Goal: Transaction & Acquisition: Purchase product/service

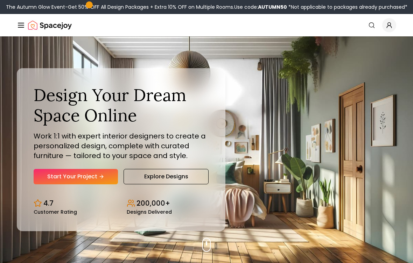
click at [111, 176] on link "Start Your Project" at bounding box center [76, 176] width 84 height 15
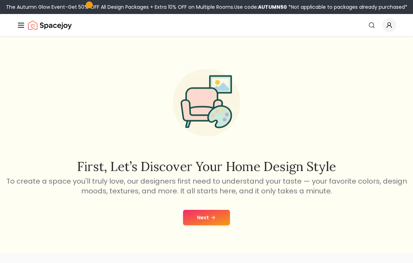
click at [207, 213] on button "Next" at bounding box center [206, 217] width 47 height 15
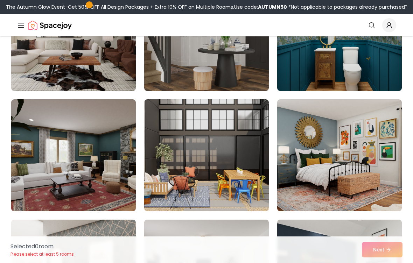
scroll to position [1321, 0]
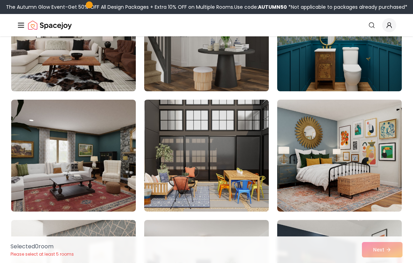
click at [255, 69] on img at bounding box center [206, 35] width 125 height 112
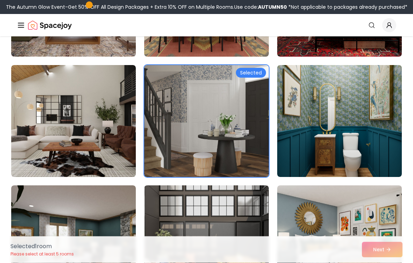
scroll to position [1235, 0]
click at [77, 98] on img at bounding box center [73, 121] width 125 height 112
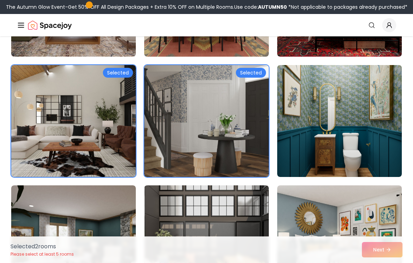
click at [250, 95] on img at bounding box center [206, 121] width 125 height 112
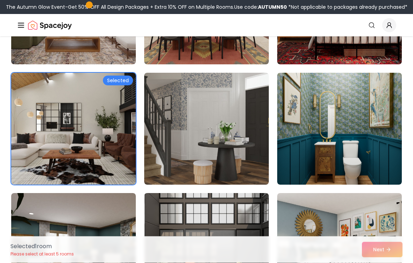
scroll to position [1227, 0]
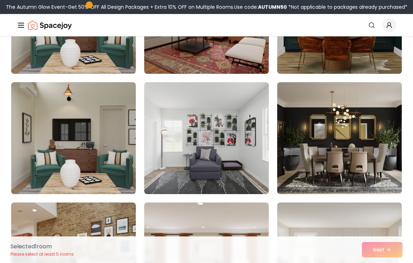
click at [349, 121] on img at bounding box center [339, 138] width 125 height 112
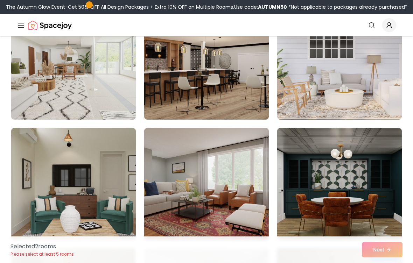
click at [260, 90] on img at bounding box center [206, 64] width 125 height 112
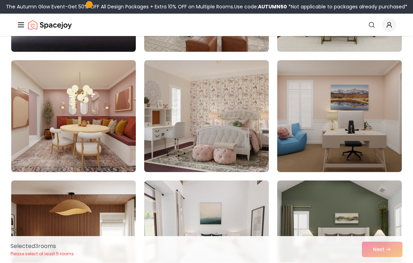
scroll to position [1843, 0]
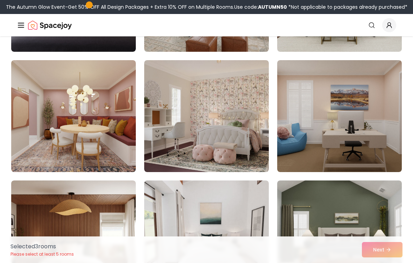
click at [257, 97] on img at bounding box center [206, 116] width 125 height 112
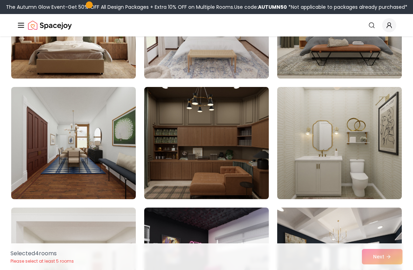
click at [323, 118] on img at bounding box center [339, 143] width 125 height 112
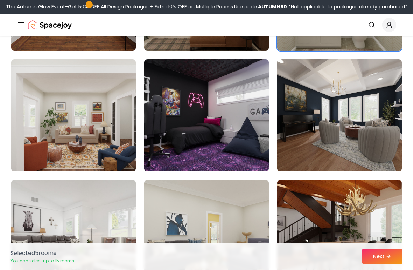
scroll to position [2205, 0]
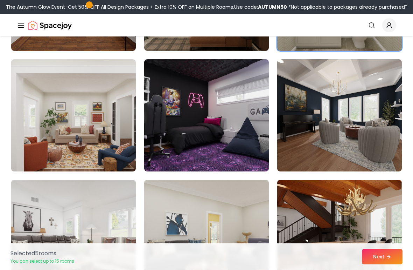
click at [249, 85] on img at bounding box center [206, 115] width 125 height 112
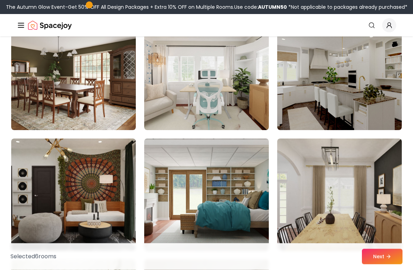
scroll to position [2971, 0]
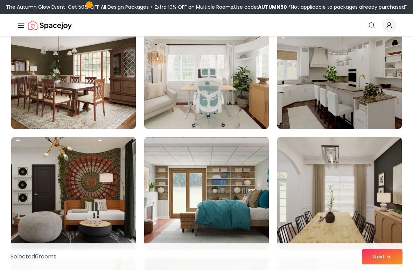
click at [253, 78] on img at bounding box center [206, 72] width 125 height 112
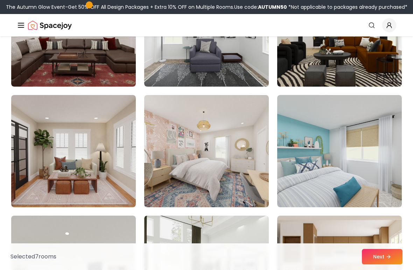
click at [254, 123] on img at bounding box center [206, 151] width 125 height 112
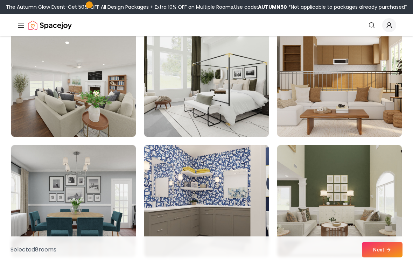
scroll to position [3685, 0]
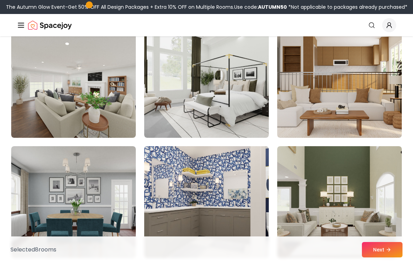
click at [243, 68] on img at bounding box center [206, 82] width 125 height 112
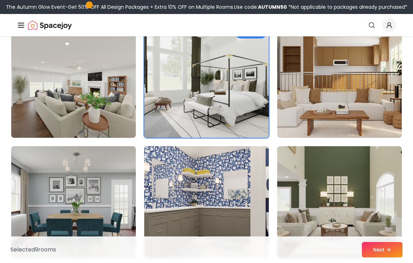
click at [385, 257] on button "Next" at bounding box center [382, 249] width 41 height 15
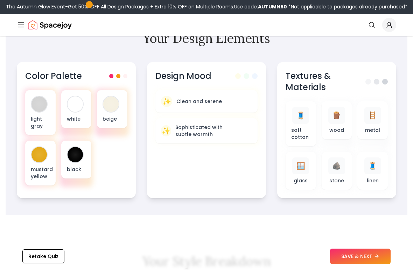
scroll to position [264, 0]
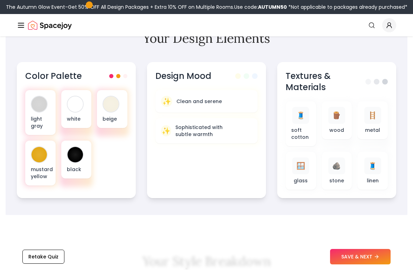
click at [46, 163] on div "mustard yellow" at bounding box center [40, 162] width 30 height 45
click at [43, 161] on div at bounding box center [39, 154] width 15 height 15
click at [60, 116] on div at bounding box center [76, 113] width 33 height 48
click at [41, 116] on p "light gray" at bounding box center [40, 122] width 19 height 14
click at [80, 103] on div at bounding box center [75, 103] width 15 height 15
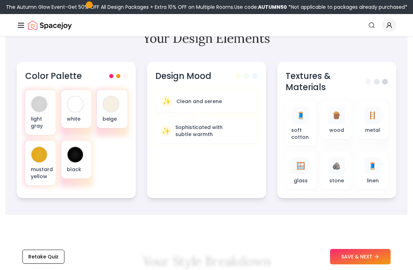
click at [232, 100] on div "✨ Clean and serene" at bounding box center [206, 101] width 91 height 11
click at [294, 169] on div "🪟" at bounding box center [301, 165] width 17 height 17
click at [342, 123] on div "🪵" at bounding box center [337, 115] width 17 height 17
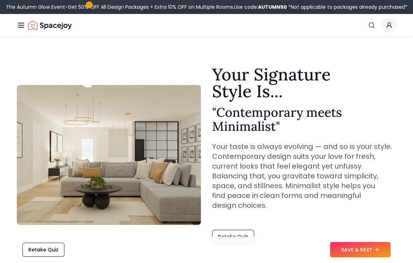
scroll to position [0, 0]
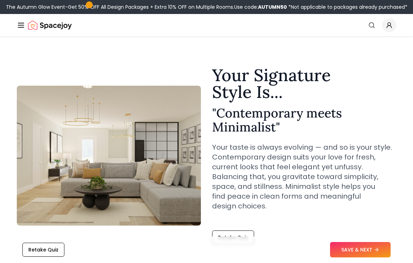
click at [356, 250] on button "SAVE & NEXT" at bounding box center [360, 249] width 61 height 15
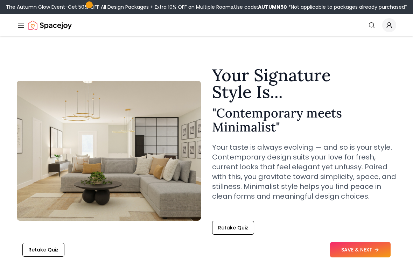
click at [365, 250] on button "SAVE & NEXT" at bounding box center [360, 249] width 61 height 15
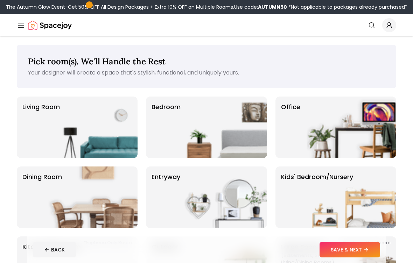
click at [243, 128] on img at bounding box center [223, 128] width 90 height 62
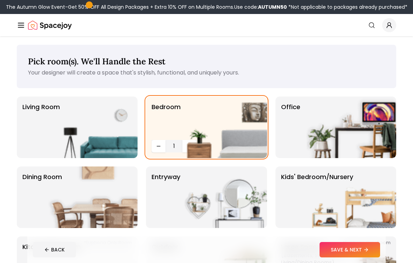
click at [118, 128] on img at bounding box center [93, 128] width 90 height 62
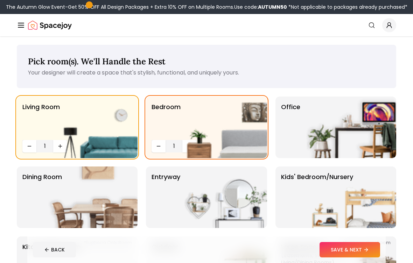
click at [186, 142] on img at bounding box center [223, 128] width 90 height 62
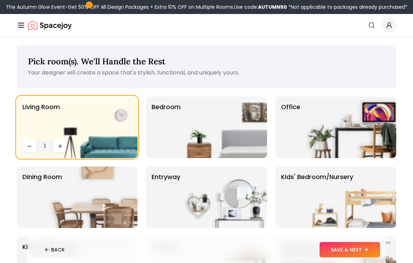
click at [187, 118] on img at bounding box center [223, 128] width 90 height 62
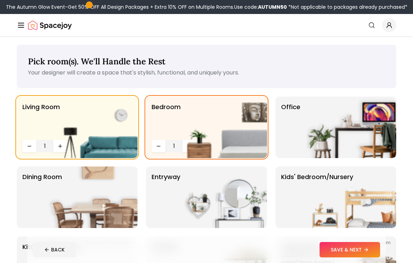
click at [187, 144] on img at bounding box center [223, 128] width 90 height 62
click at [186, 139] on img at bounding box center [223, 128] width 90 height 62
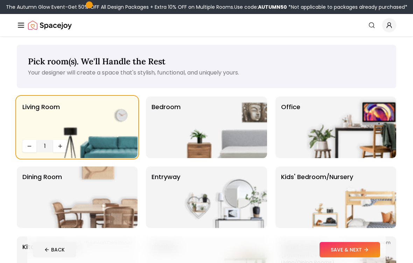
click at [184, 140] on img at bounding box center [223, 128] width 90 height 62
click at [184, 139] on img at bounding box center [223, 128] width 90 height 62
click at [178, 141] on img at bounding box center [223, 128] width 90 height 62
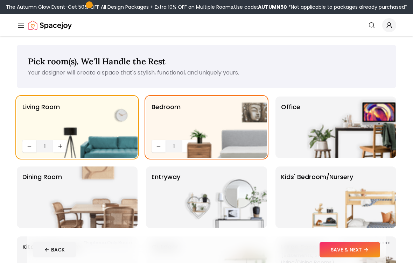
click at [185, 144] on img at bounding box center [223, 128] width 90 height 62
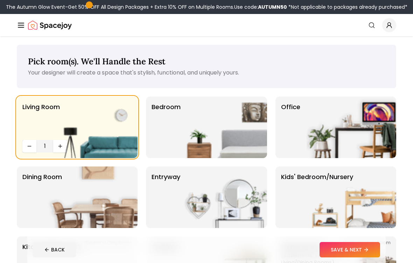
click at [189, 142] on img at bounding box center [223, 128] width 90 height 62
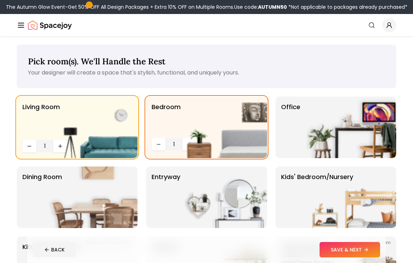
click at [194, 143] on img at bounding box center [223, 128] width 90 height 62
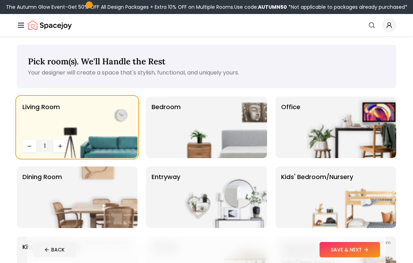
click at [344, 109] on img at bounding box center [352, 128] width 90 height 62
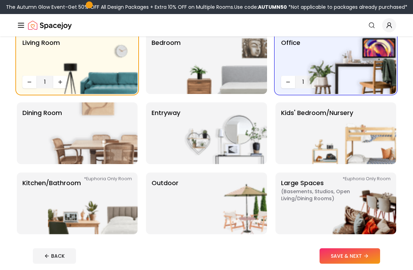
scroll to position [64, 0]
click at [332, 120] on img at bounding box center [352, 133] width 90 height 62
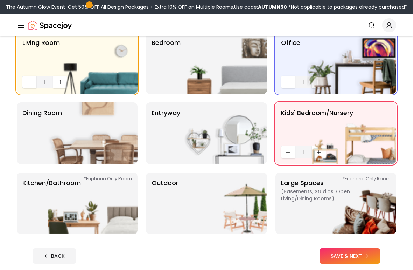
click at [322, 151] on img at bounding box center [352, 133] width 90 height 62
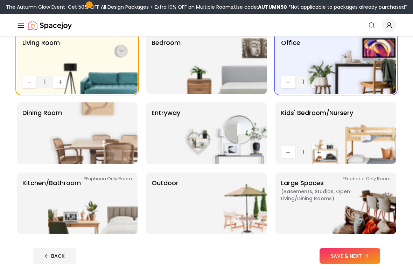
click at [324, 154] on img at bounding box center [352, 133] width 90 height 62
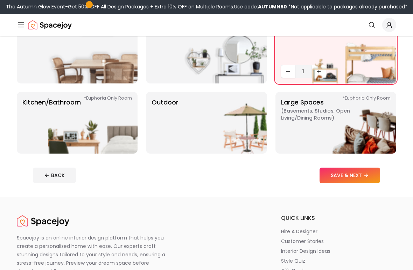
scroll to position [148, 0]
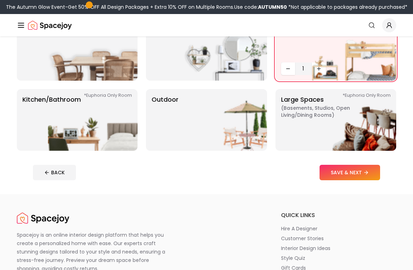
click at [122, 104] on img at bounding box center [93, 120] width 90 height 62
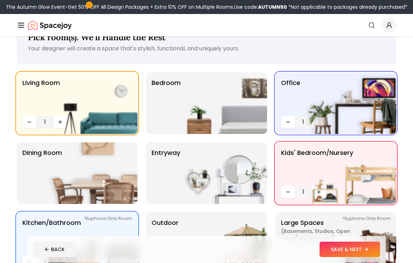
scroll to position [24, 0]
click at [200, 105] on img at bounding box center [223, 104] width 90 height 62
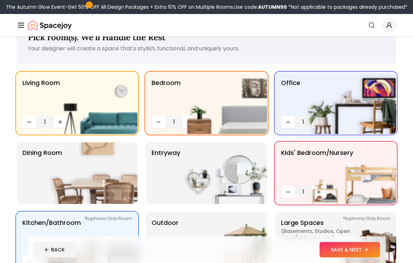
click at [186, 119] on img at bounding box center [223, 104] width 90 height 62
click at [187, 119] on img at bounding box center [223, 104] width 90 height 62
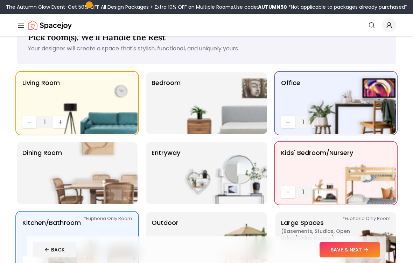
click at [190, 118] on img at bounding box center [223, 104] width 90 height 62
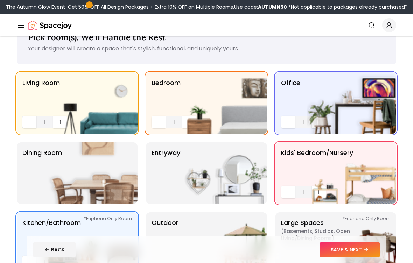
click at [189, 117] on img at bounding box center [223, 104] width 90 height 62
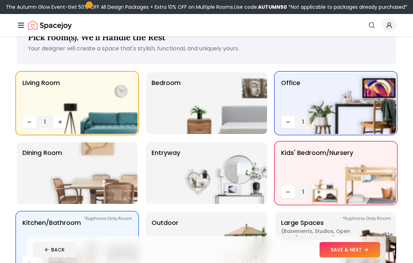
click at [178, 122] on img at bounding box center [223, 104] width 90 height 62
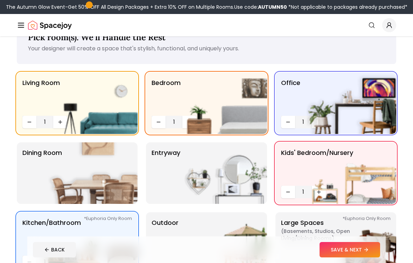
click at [175, 123] on span "1" at bounding box center [174, 122] width 11 height 8
click at [29, 197] on p "Dining Room" at bounding box center [42, 173] width 40 height 50
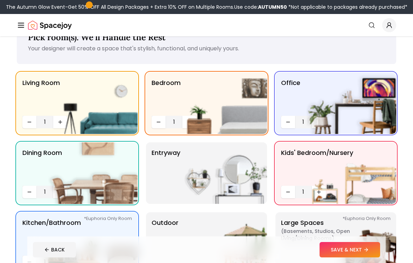
click at [195, 154] on img at bounding box center [223, 174] width 90 height 62
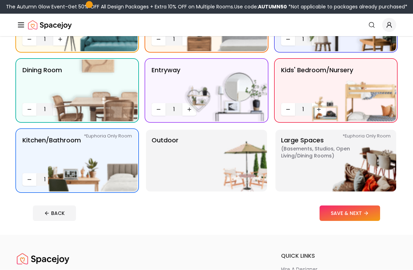
scroll to position [106, 0]
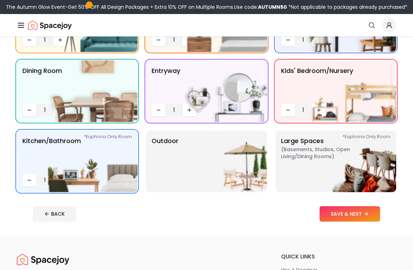
click at [195, 159] on img at bounding box center [223, 161] width 90 height 62
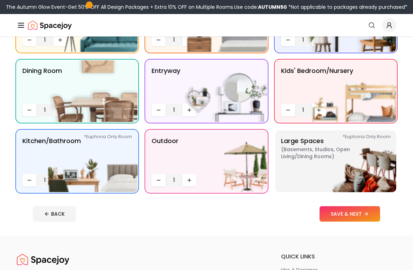
click at [194, 179] on img at bounding box center [223, 161] width 90 height 62
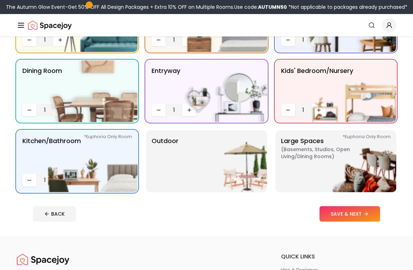
click at [183, 163] on img at bounding box center [223, 161] width 90 height 62
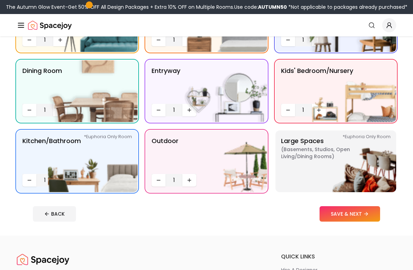
click at [191, 180] on img at bounding box center [223, 161] width 90 height 62
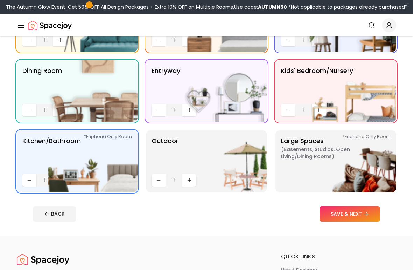
click at [193, 179] on img at bounding box center [223, 161] width 90 height 62
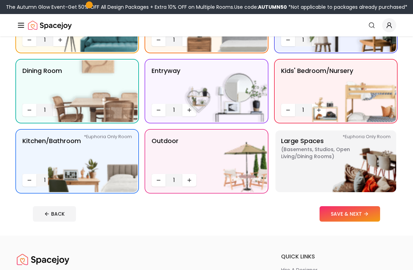
click at [200, 157] on img at bounding box center [223, 161] width 90 height 62
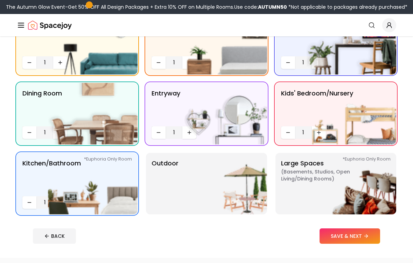
scroll to position [0, 0]
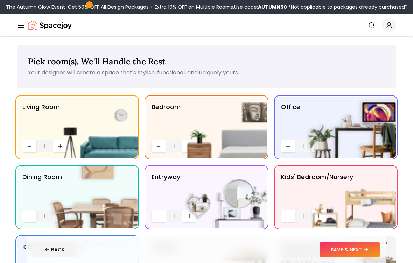
click at [178, 147] on img at bounding box center [223, 128] width 90 height 62
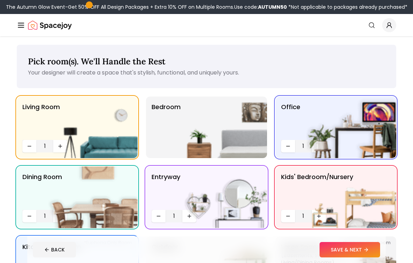
click at [177, 147] on span "1" at bounding box center [174, 146] width 11 height 8
click at [175, 149] on p "Bedroom" at bounding box center [166, 127] width 29 height 50
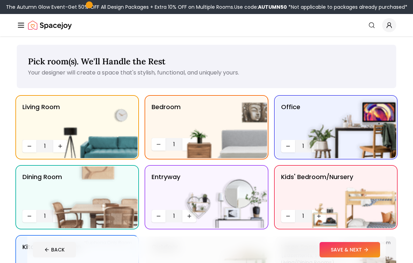
click at [178, 146] on img at bounding box center [223, 128] width 90 height 62
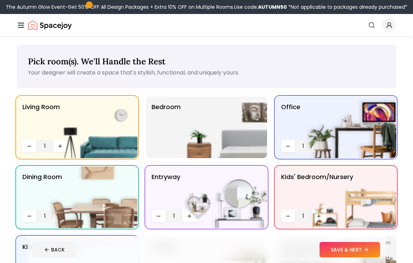
click at [178, 146] on img at bounding box center [223, 128] width 90 height 62
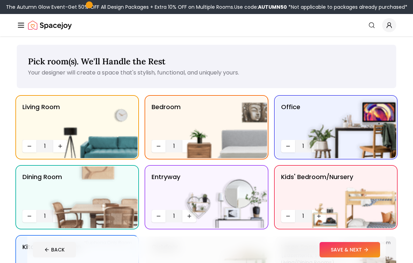
click at [238, 112] on img at bounding box center [223, 128] width 90 height 62
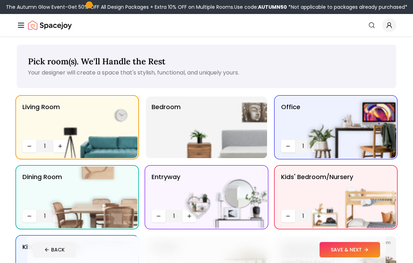
click at [178, 146] on img at bounding box center [223, 128] width 90 height 62
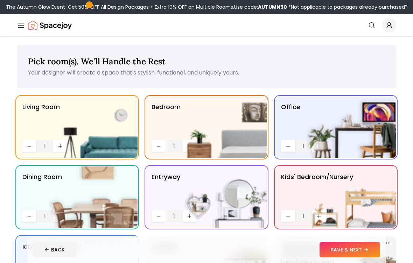
click at [217, 104] on img at bounding box center [223, 128] width 90 height 62
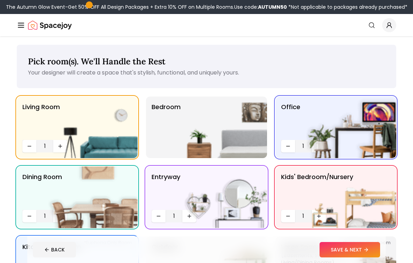
click at [355, 250] on button "SAVE & NEXT" at bounding box center [350, 249] width 61 height 15
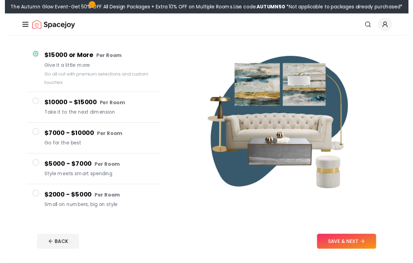
scroll to position [57, 0]
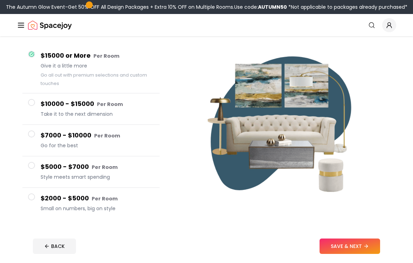
click at [152, 242] on div "BACK SAVE & NEXT" at bounding box center [207, 246] width 348 height 15
click at [26, 202] on button "$2000 - $5000 Per Room Small on numbers, big on style" at bounding box center [90, 203] width 137 height 31
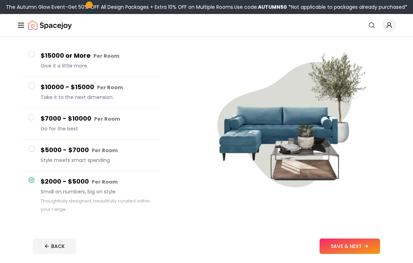
click at [151, 241] on div "BACK SAVE & NEXT" at bounding box center [207, 246] width 348 height 15
click at [35, 58] on button "$15000 or More Per Room Give it a little more" at bounding box center [90, 61] width 137 height 32
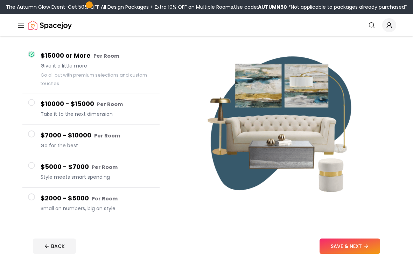
scroll to position [0, 0]
